Goal: Task Accomplishment & Management: Use online tool/utility

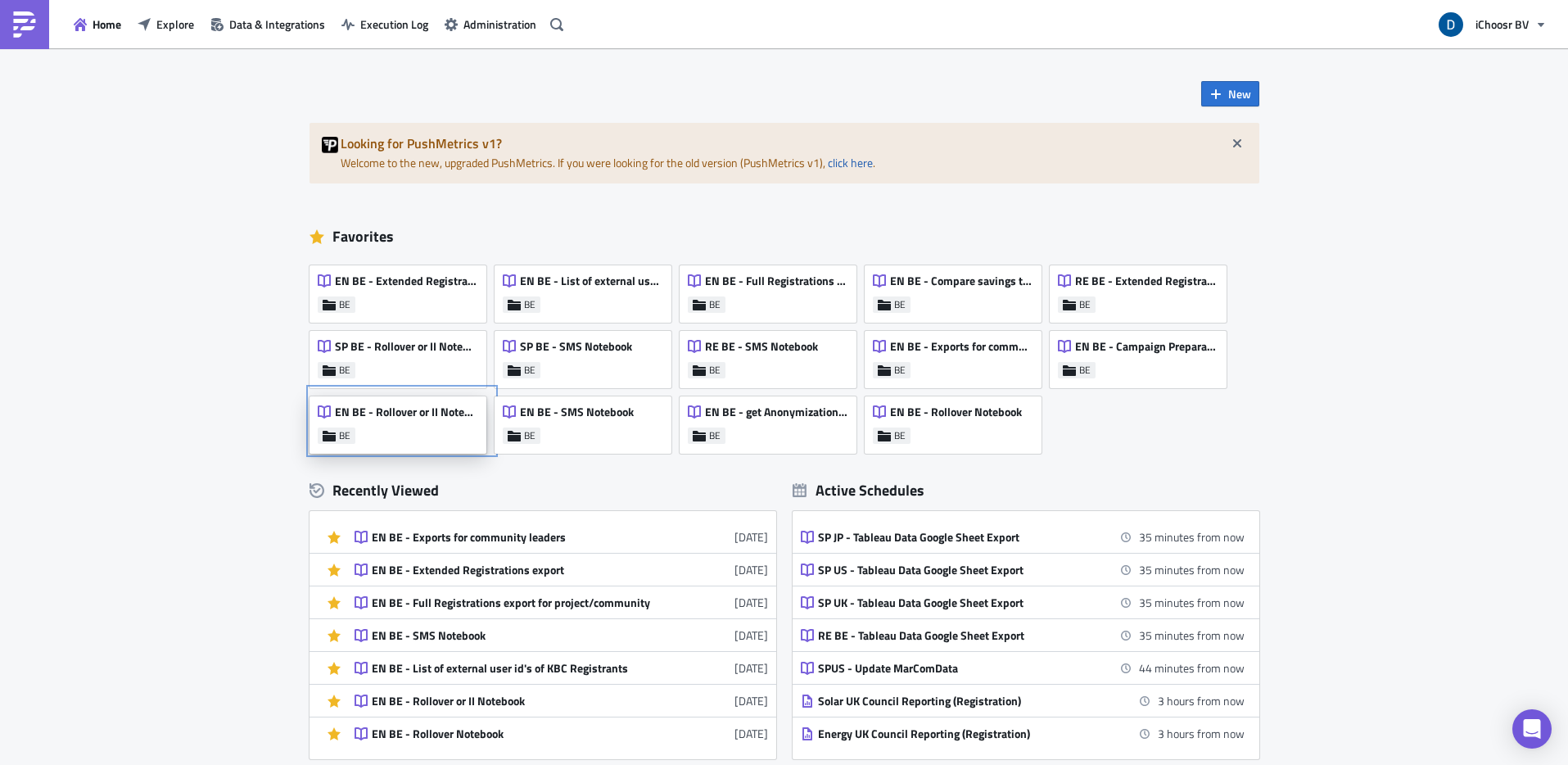
click at [413, 428] on div "EN BE - Rollover or II Notebook BE" at bounding box center [397, 425] width 177 height 57
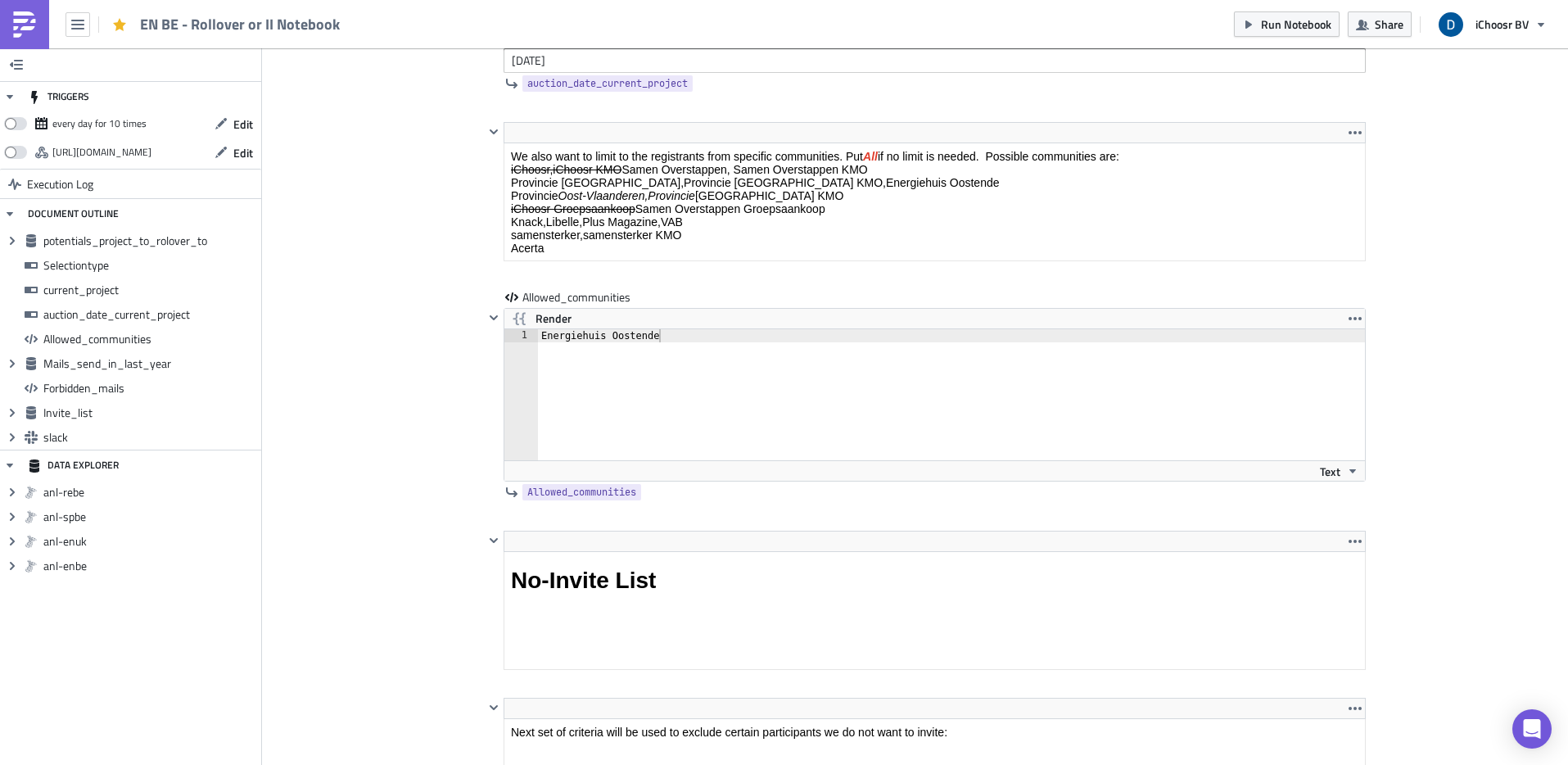
scroll to position [2778, 0]
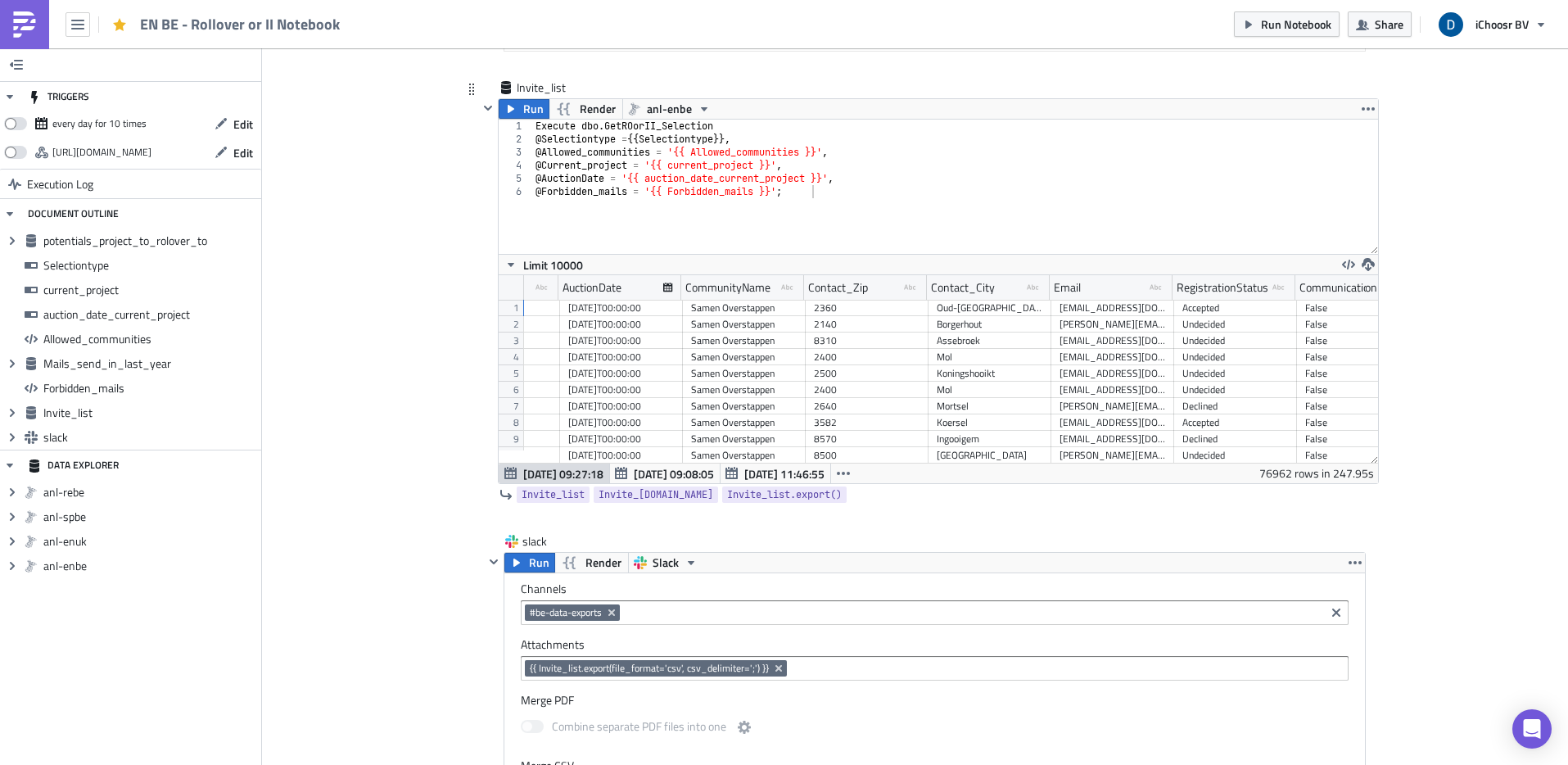
scroll to position [0, 700]
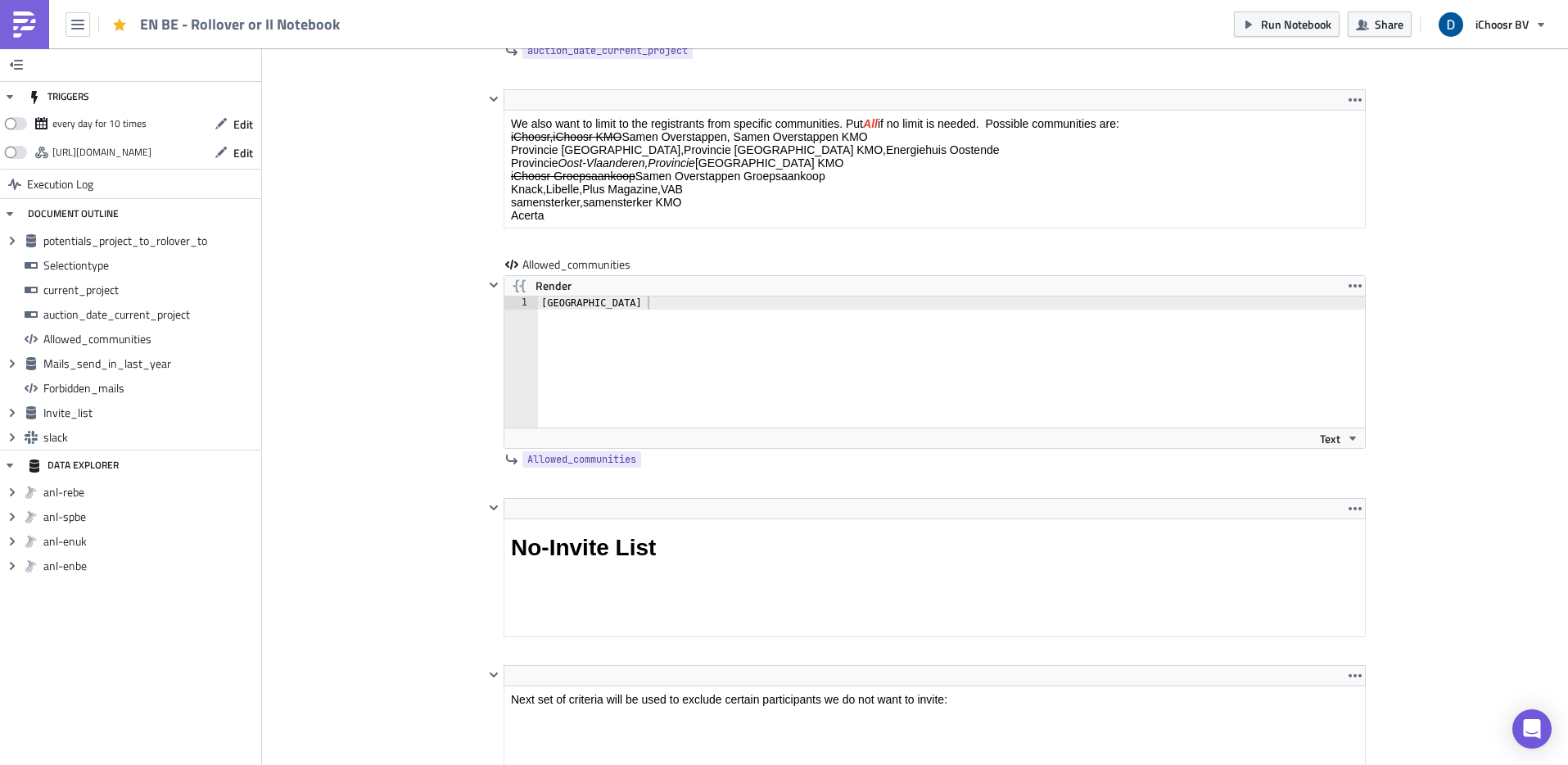
scroll to position [2820, 0]
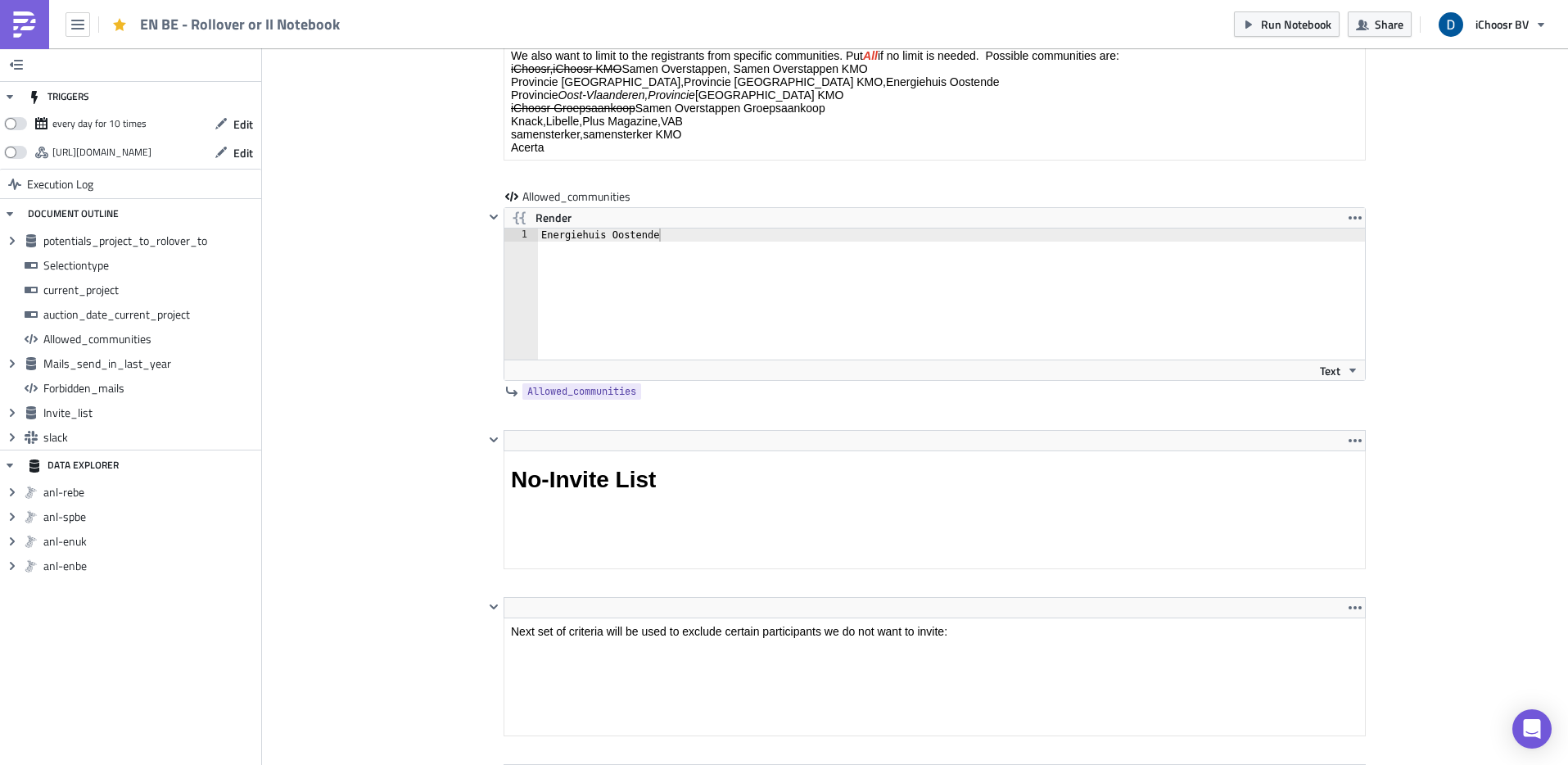
scroll to position [2903, 0]
